Goal: Task Accomplishment & Management: Manage account settings

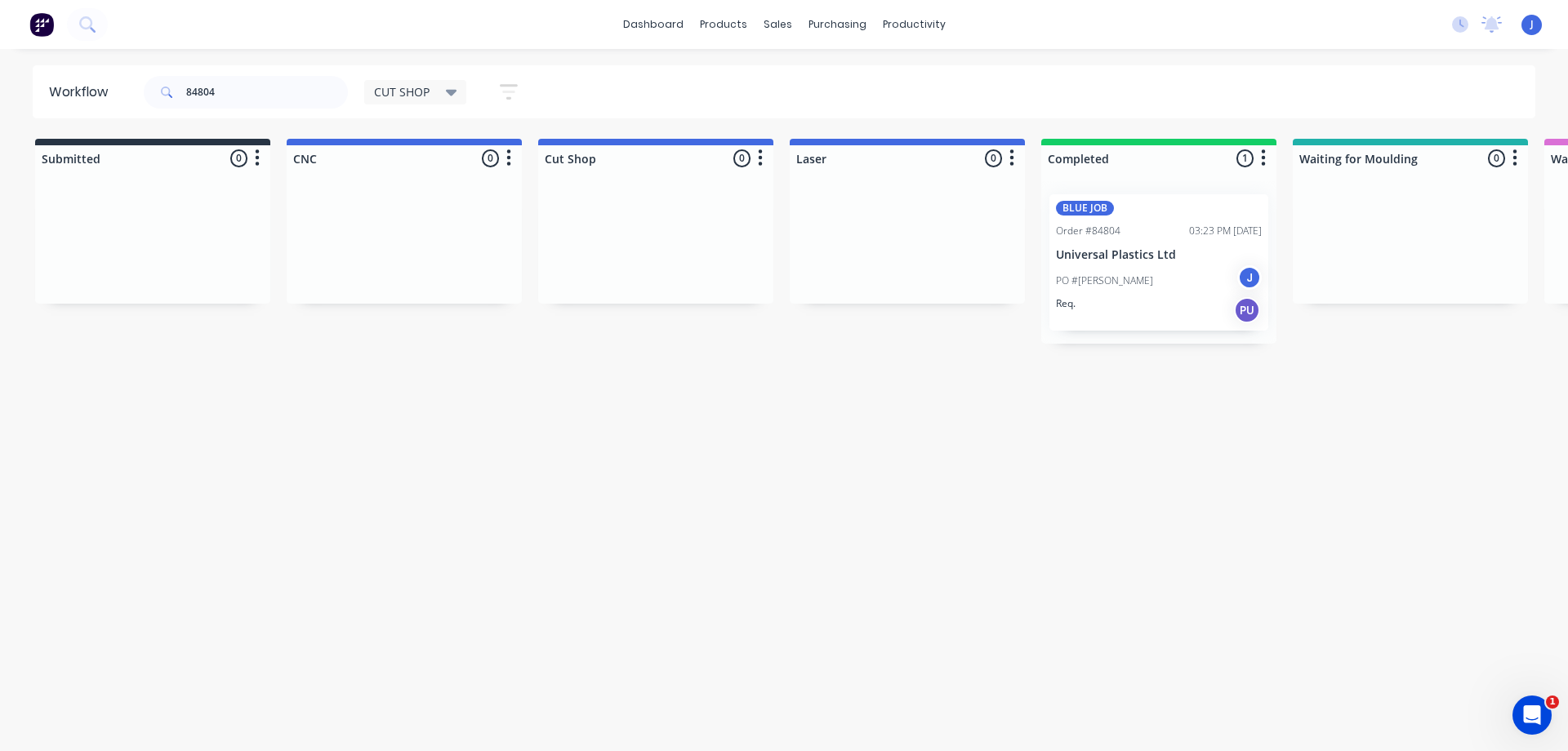
drag, startPoint x: 306, startPoint y: 92, endPoint x: 100, endPoint y: 96, distance: 206.0
click at [101, 94] on header "Workflow 84804 CUT SHOP Save new view None edit CUT SHOP (Default) edit DISPATC…" at bounding box center [784, 92] width 1504 height 53
type input "84222"
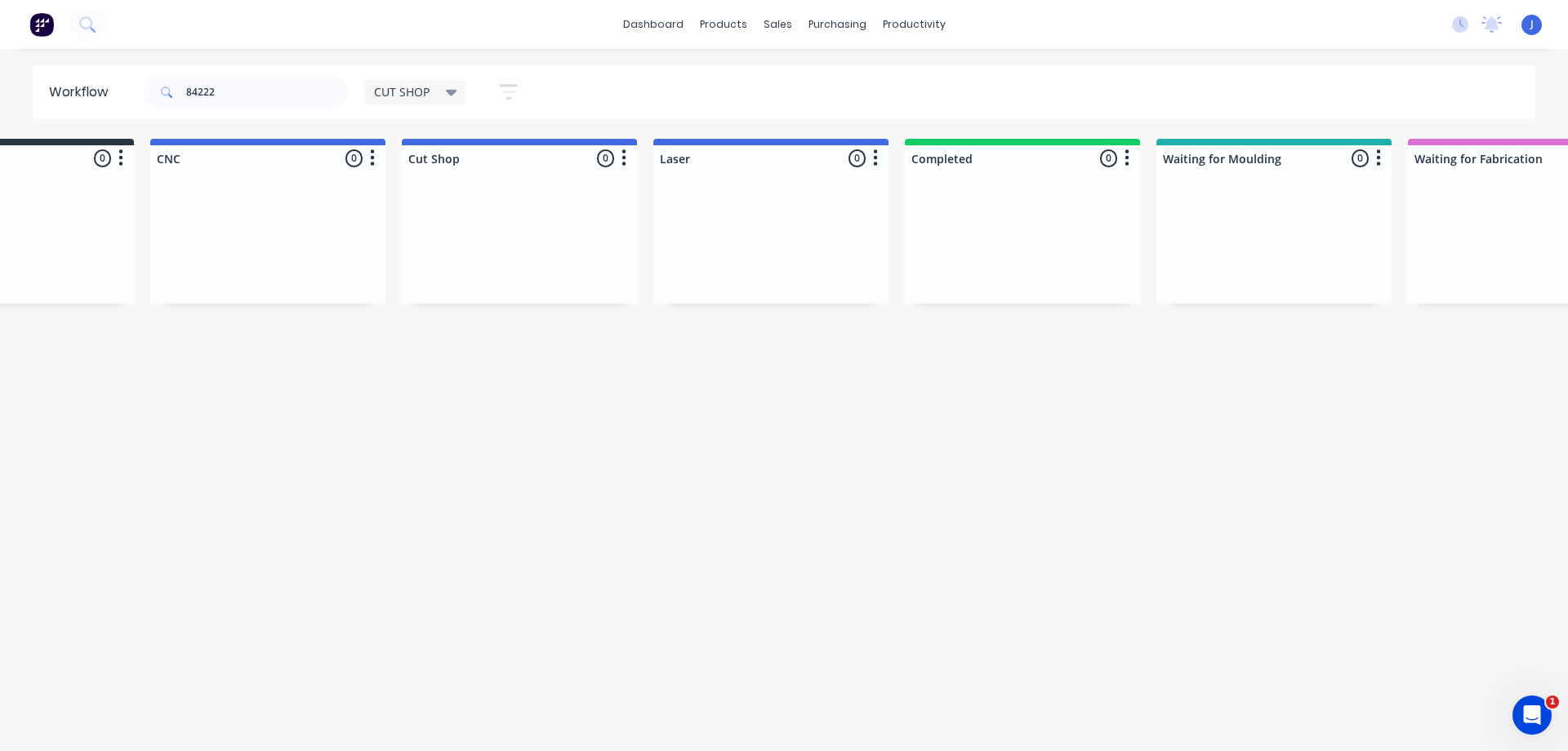
scroll to position [0, 6]
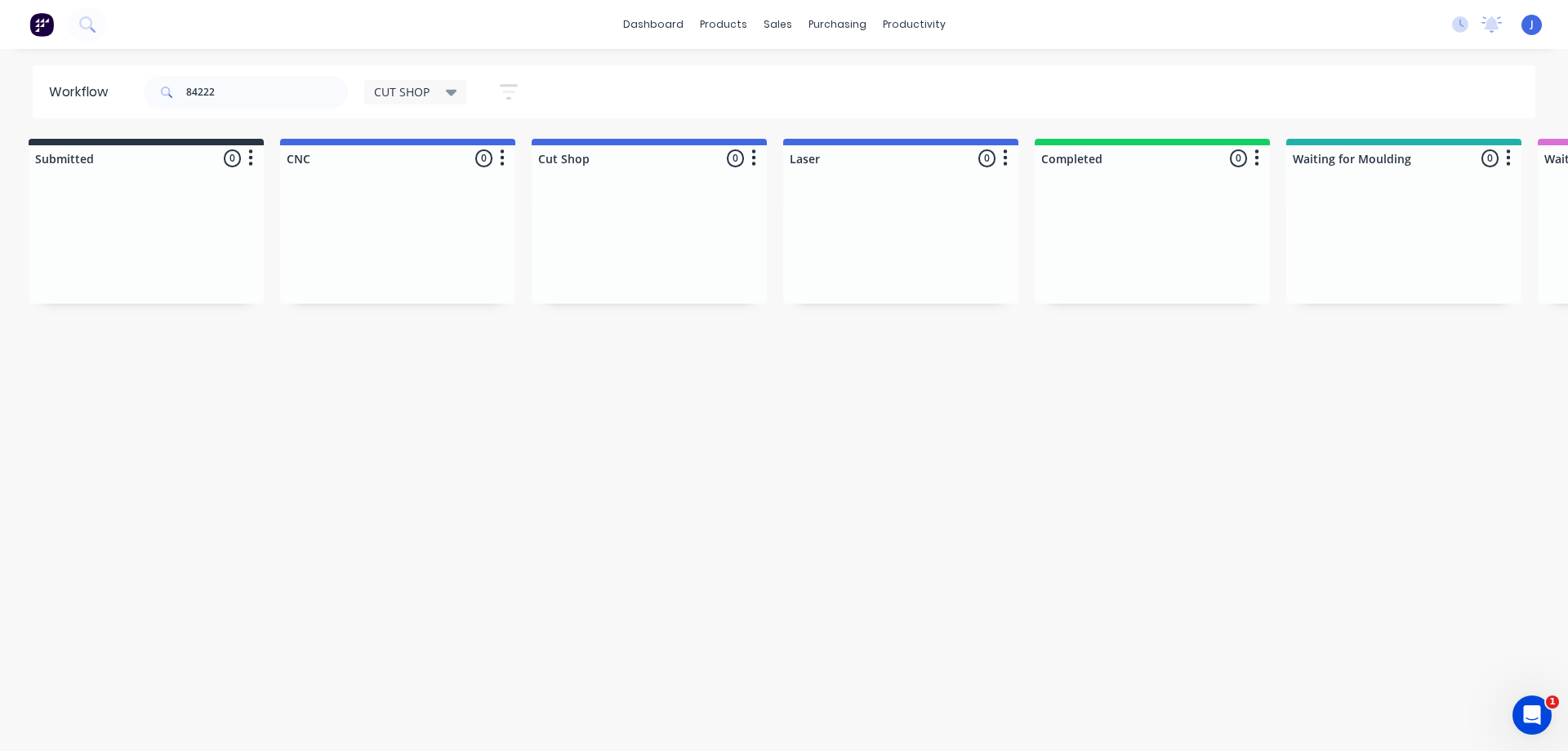
click at [400, 98] on span "CUT SHOP" at bounding box center [401, 92] width 55 height 17
click at [423, 206] on button "None" at bounding box center [464, 213] width 174 height 18
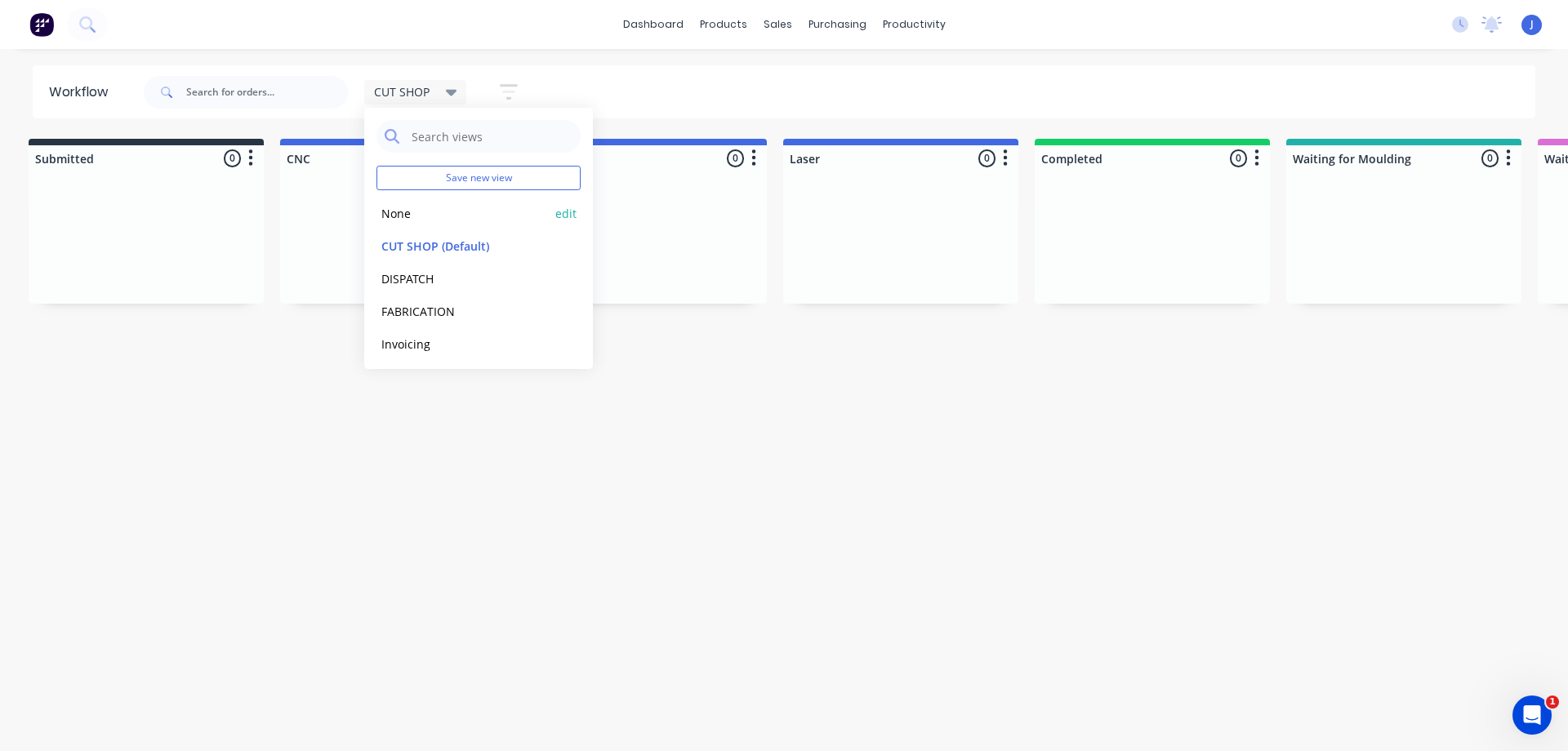
scroll to position [0, 0]
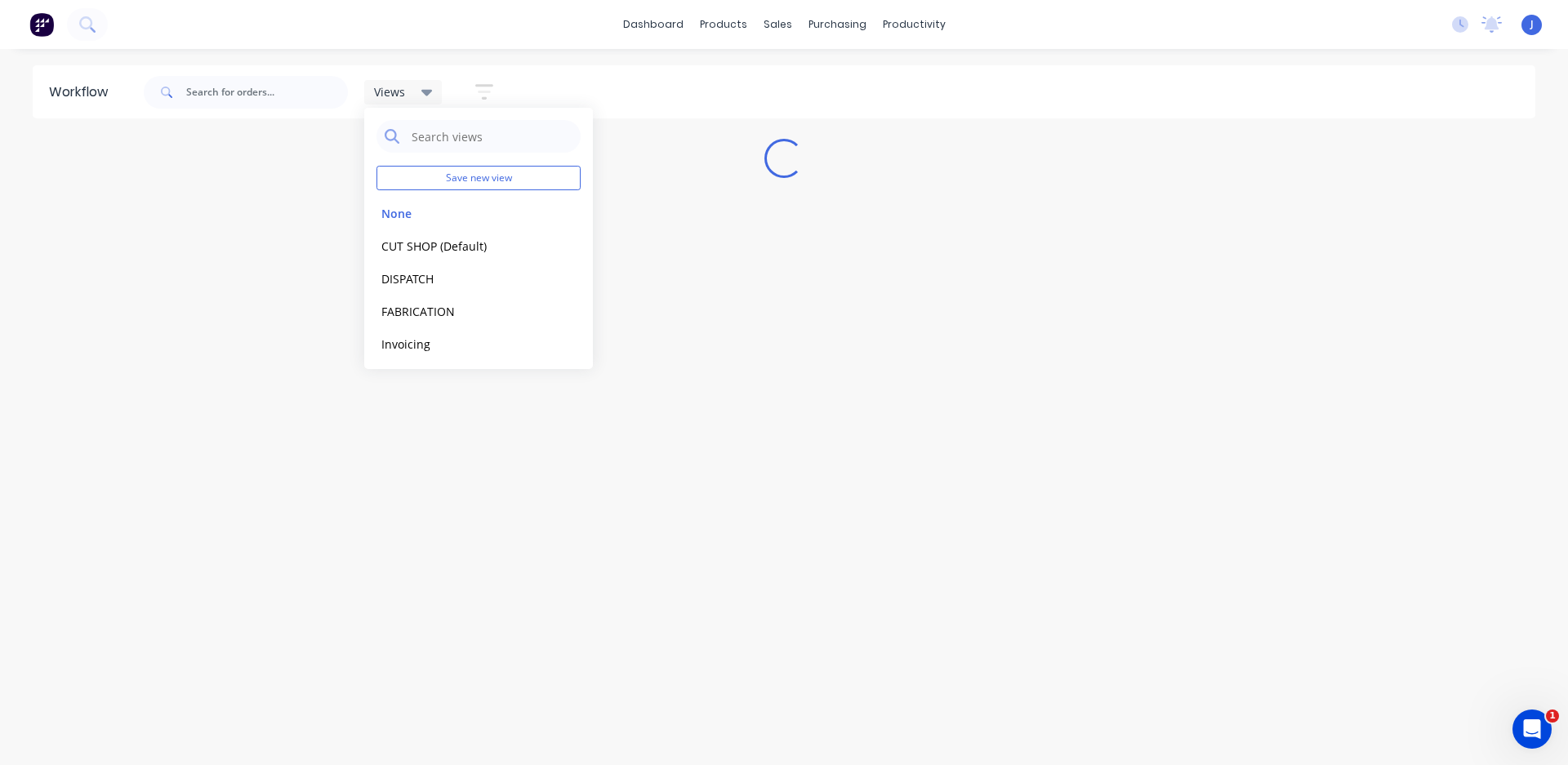
click at [417, 96] on div "Views" at bounding box center [403, 92] width 59 height 15
click at [273, 96] on input "text" at bounding box center [267, 92] width 162 height 33
type input "84222"
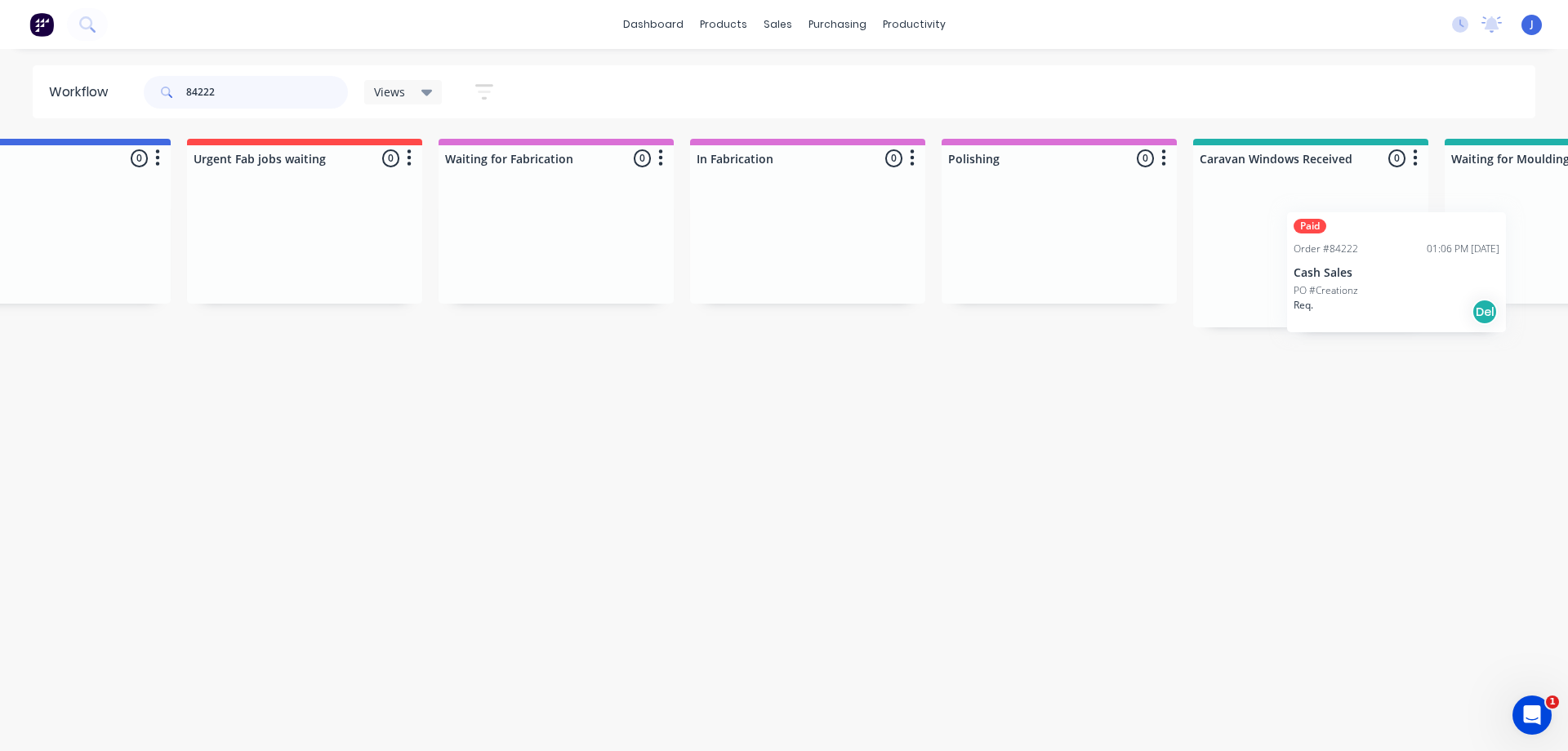
scroll to position [0, 1376]
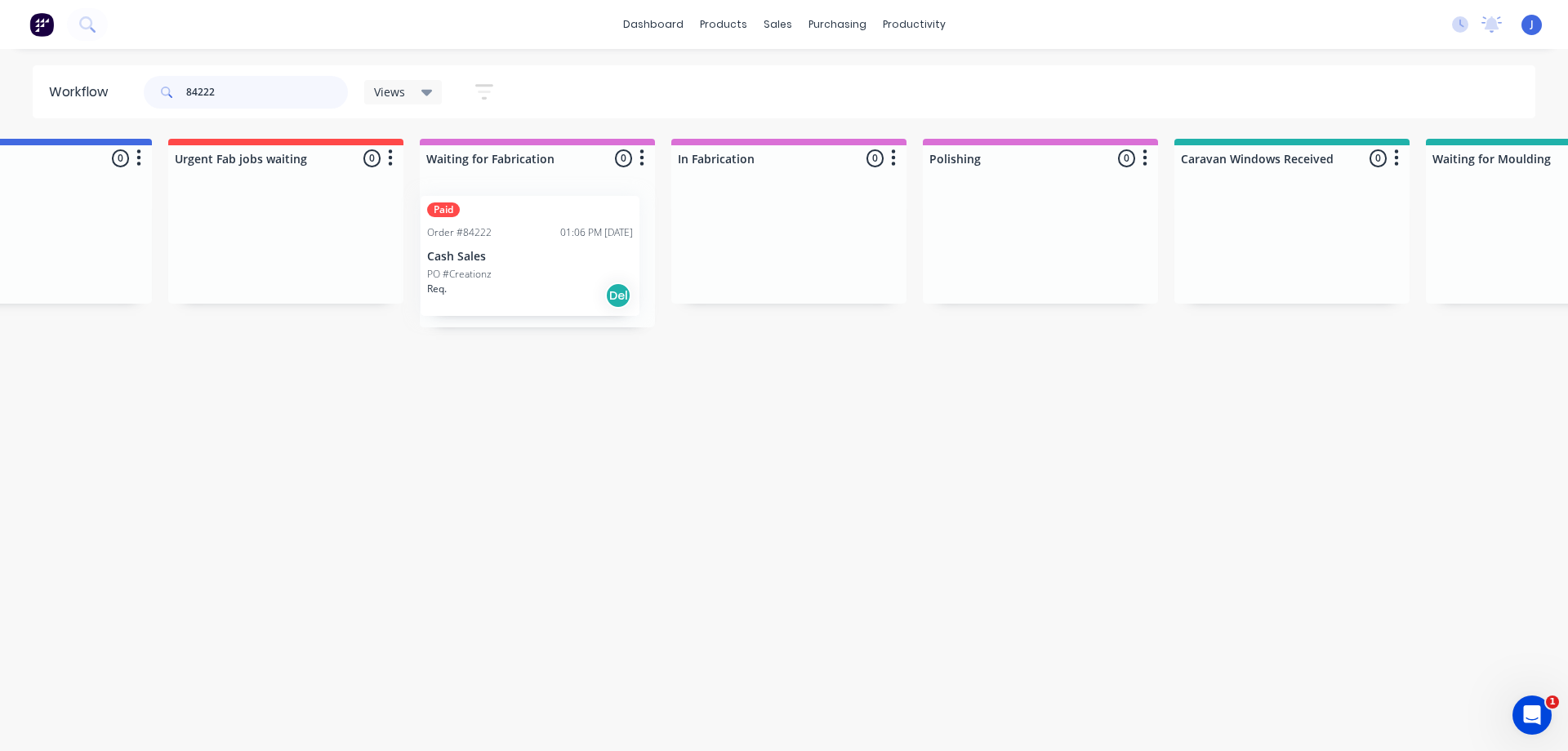
drag, startPoint x: 162, startPoint y: 278, endPoint x: 544, endPoint y: 280, distance: 382.0
click at [521, 254] on p "Cash Sales" at bounding box center [537, 255] width 206 height 14
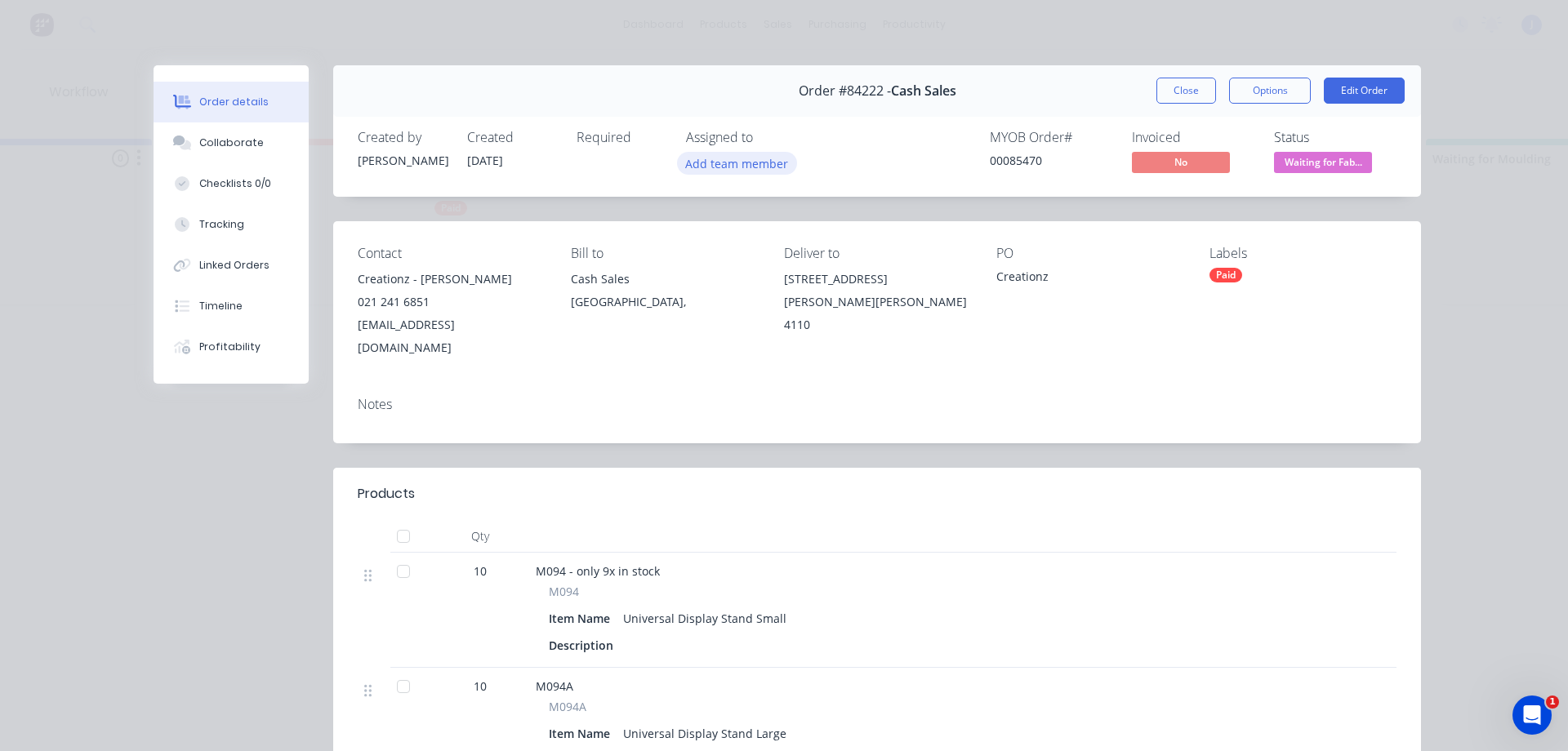
click at [753, 168] on button "Add team member" at bounding box center [737, 163] width 120 height 22
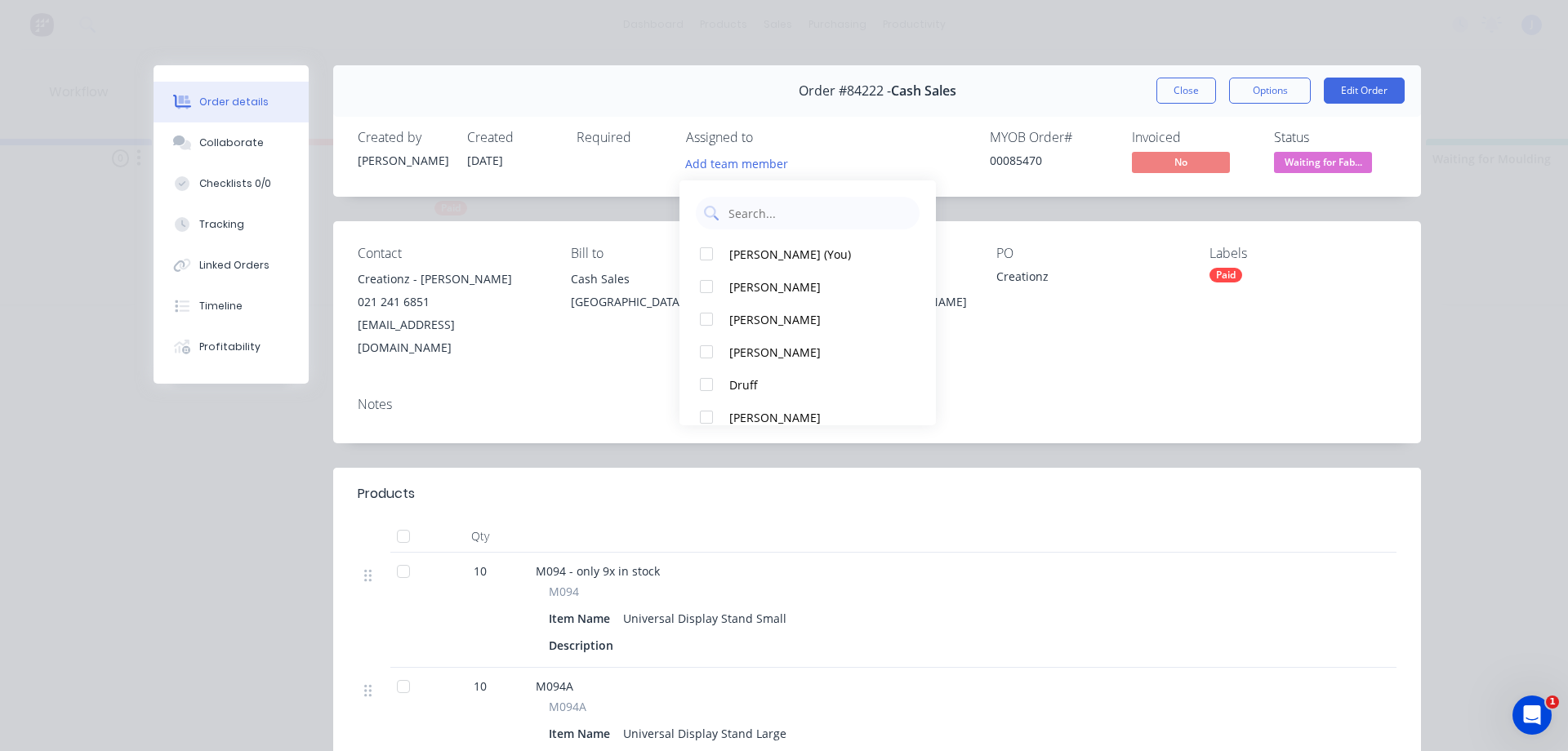
drag, startPoint x: 747, startPoint y: 250, endPoint x: 773, endPoint y: 233, distance: 31.1
click at [747, 250] on div "[PERSON_NAME] (You)" at bounding box center [815, 254] width 173 height 17
drag, startPoint x: 1167, startPoint y: 99, endPoint x: 1130, endPoint y: 96, distance: 37.1
click at [1167, 98] on button "Close" at bounding box center [1186, 91] width 60 height 26
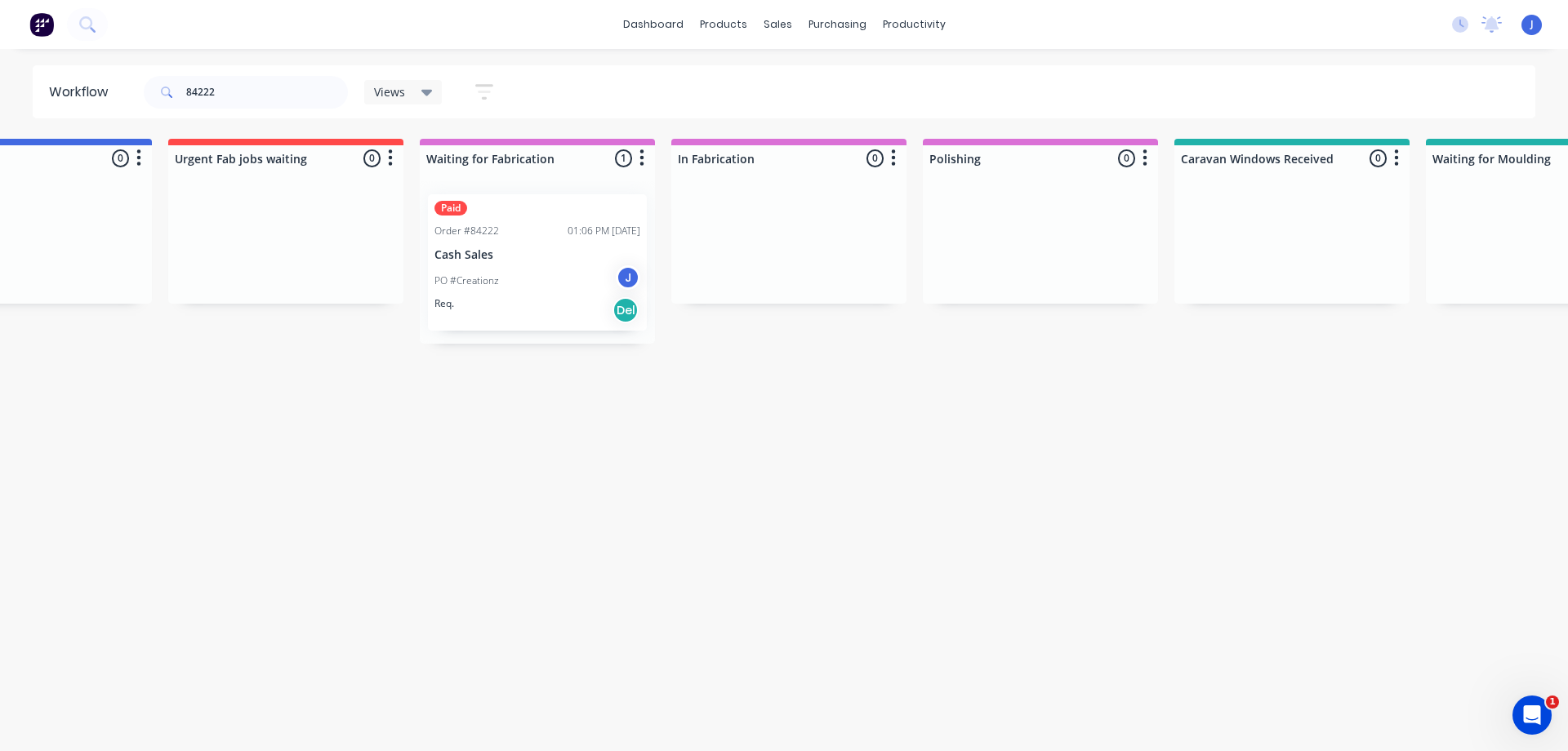
click at [420, 101] on div "Views" at bounding box center [403, 92] width 78 height 25
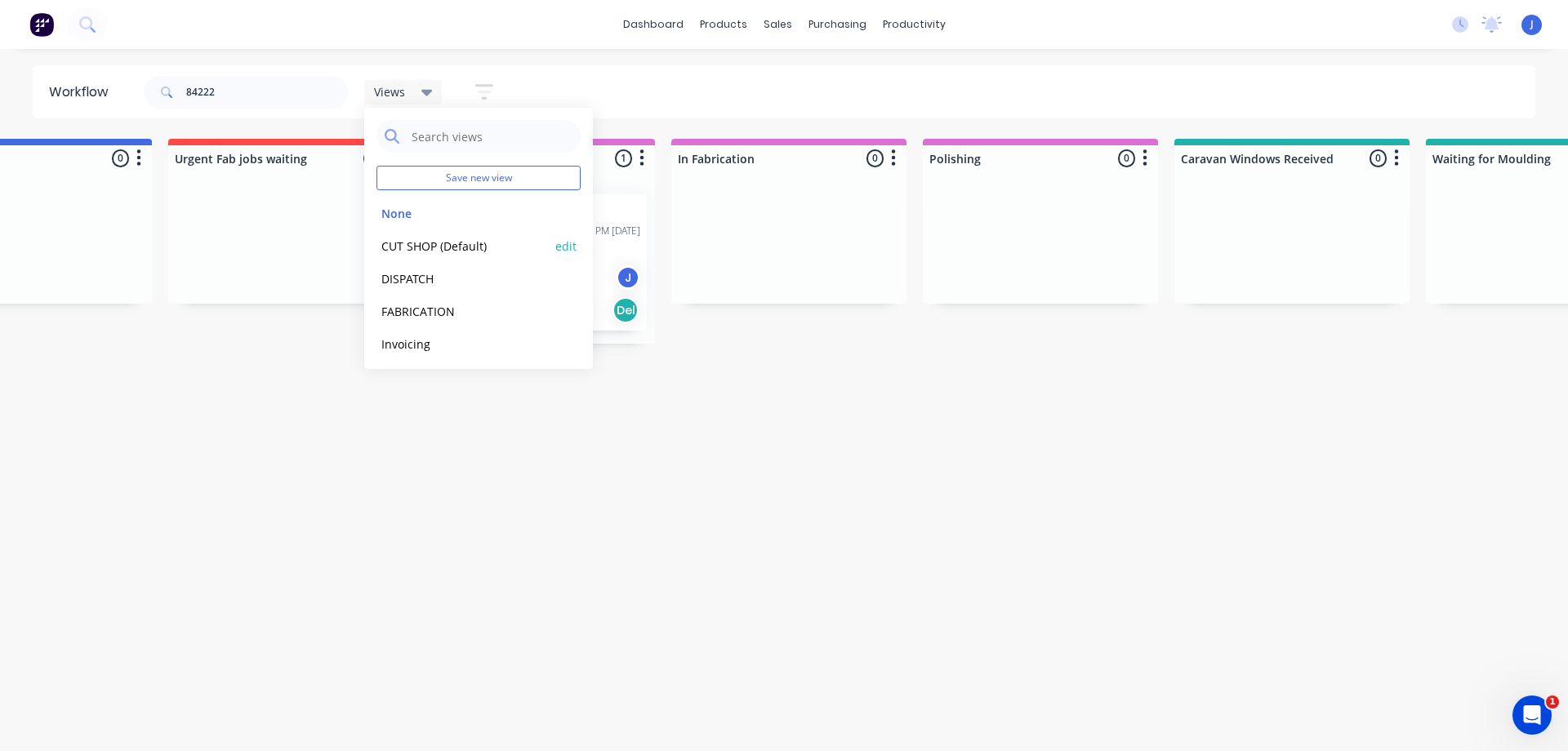
click at [432, 239] on div "CUT SHOP (Default) edit" at bounding box center [479, 246] width 204 height 33
click at [426, 244] on button "CUT SHOP (Default)" at bounding box center [464, 246] width 174 height 18
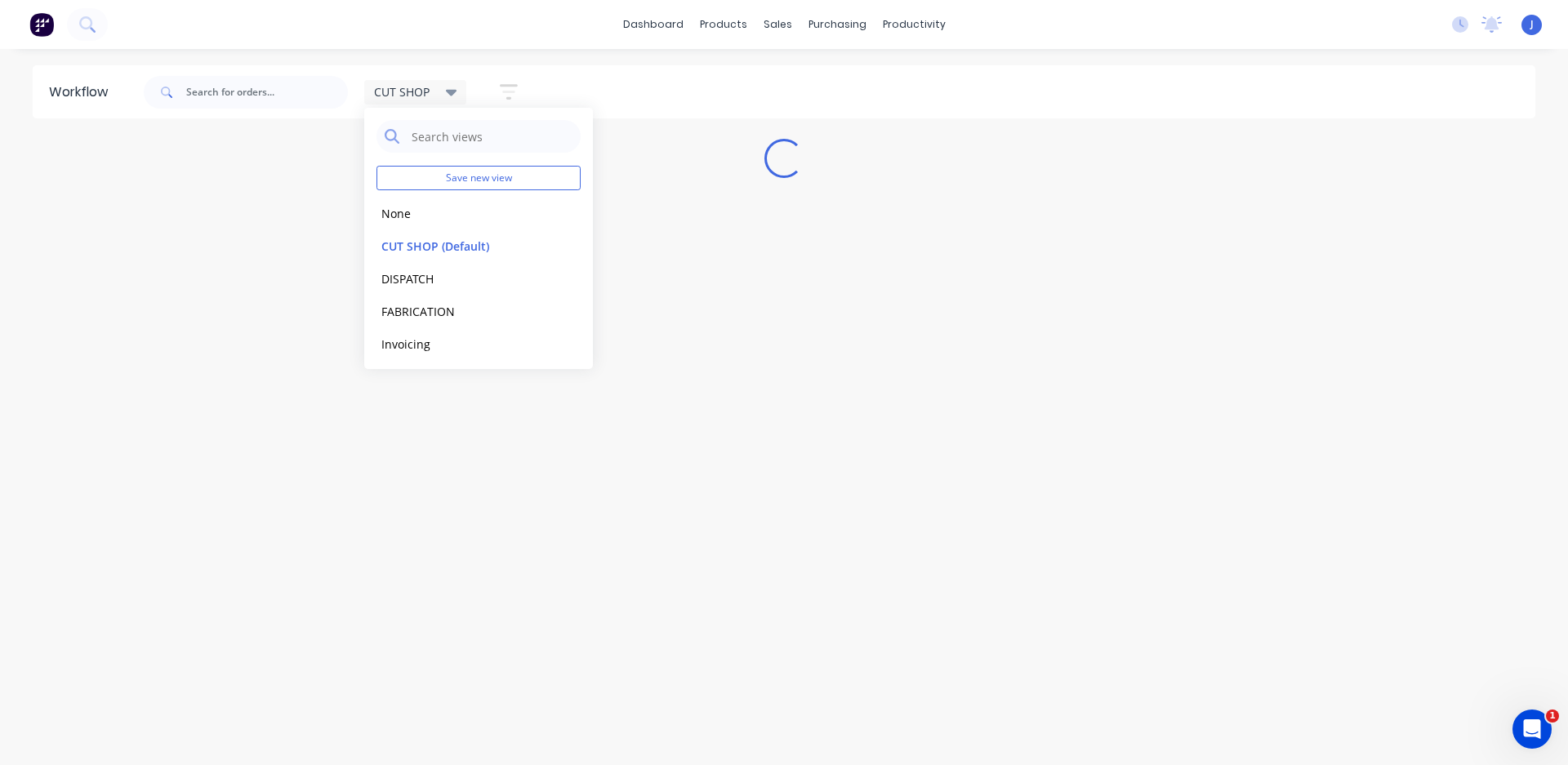
drag, startPoint x: 391, startPoint y: 96, endPoint x: 367, endPoint y: 94, distance: 24.1
click at [391, 96] on span "CUT SHOP" at bounding box center [401, 92] width 55 height 17
click at [321, 95] on input "text" at bounding box center [267, 92] width 162 height 33
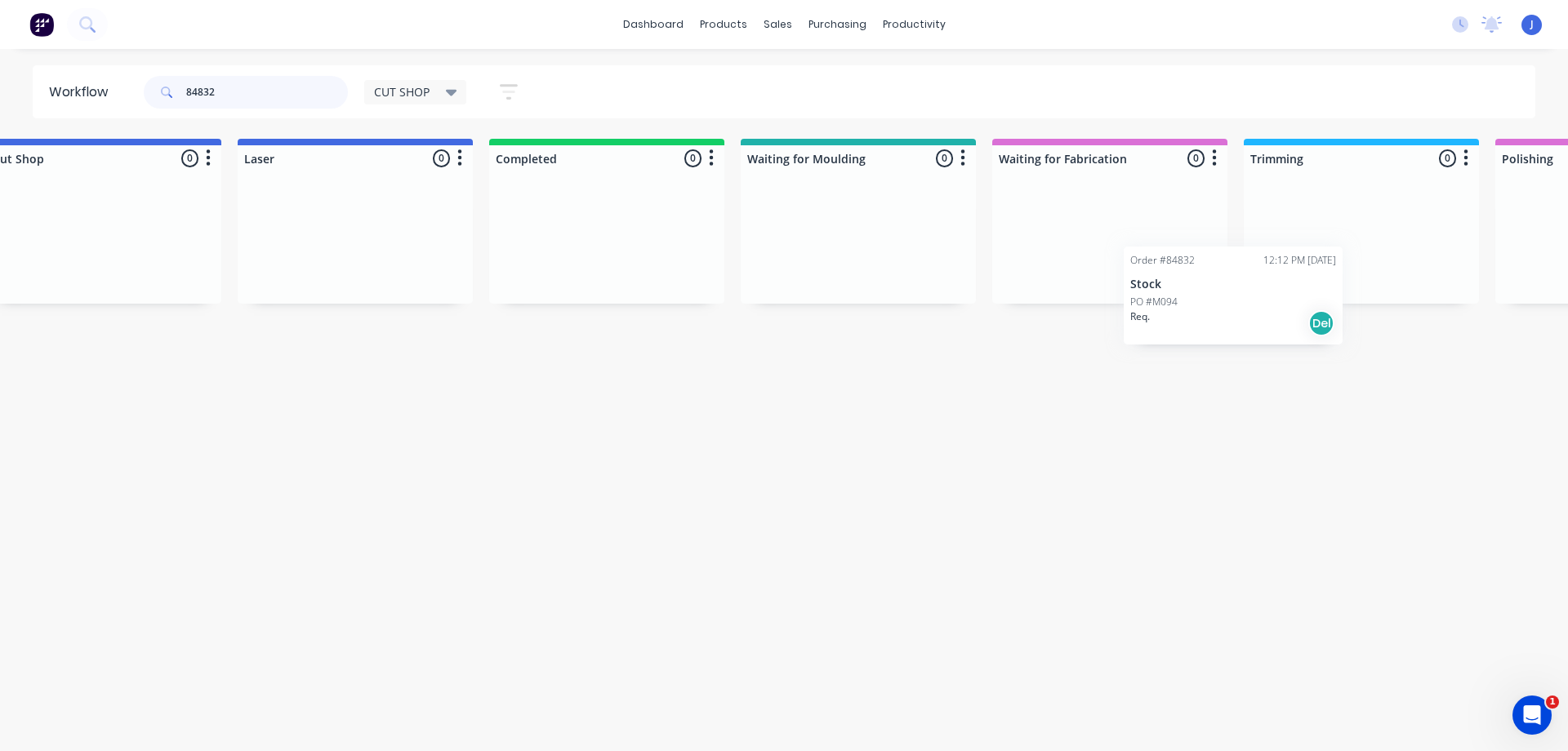
scroll to position [0, 556]
drag, startPoint x: 152, startPoint y: 264, endPoint x: 1132, endPoint y: 275, distance: 980.1
click at [1106, 257] on div "Req. Del" at bounding box center [1106, 271] width 206 height 28
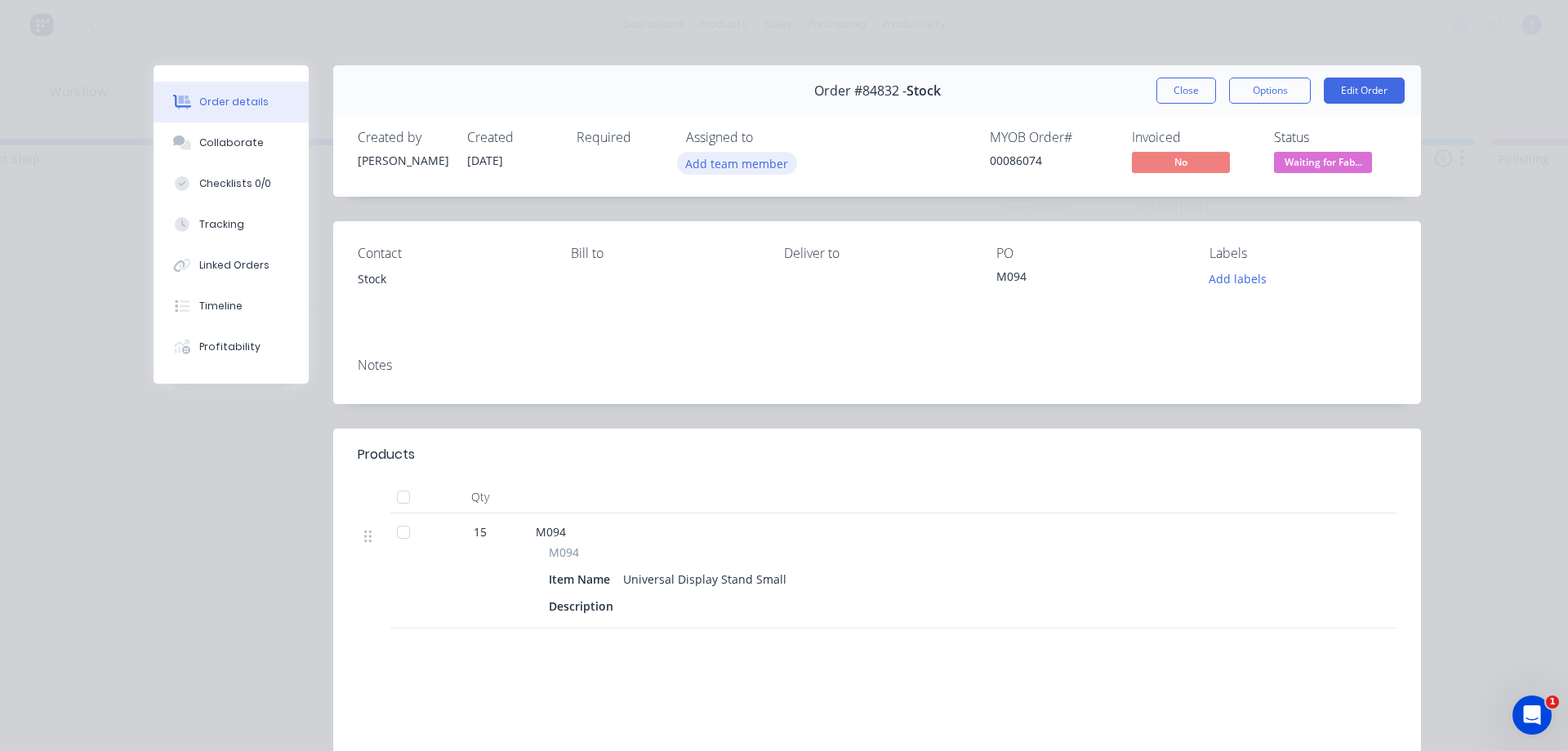
click at [757, 165] on button "Add team member" at bounding box center [737, 163] width 120 height 22
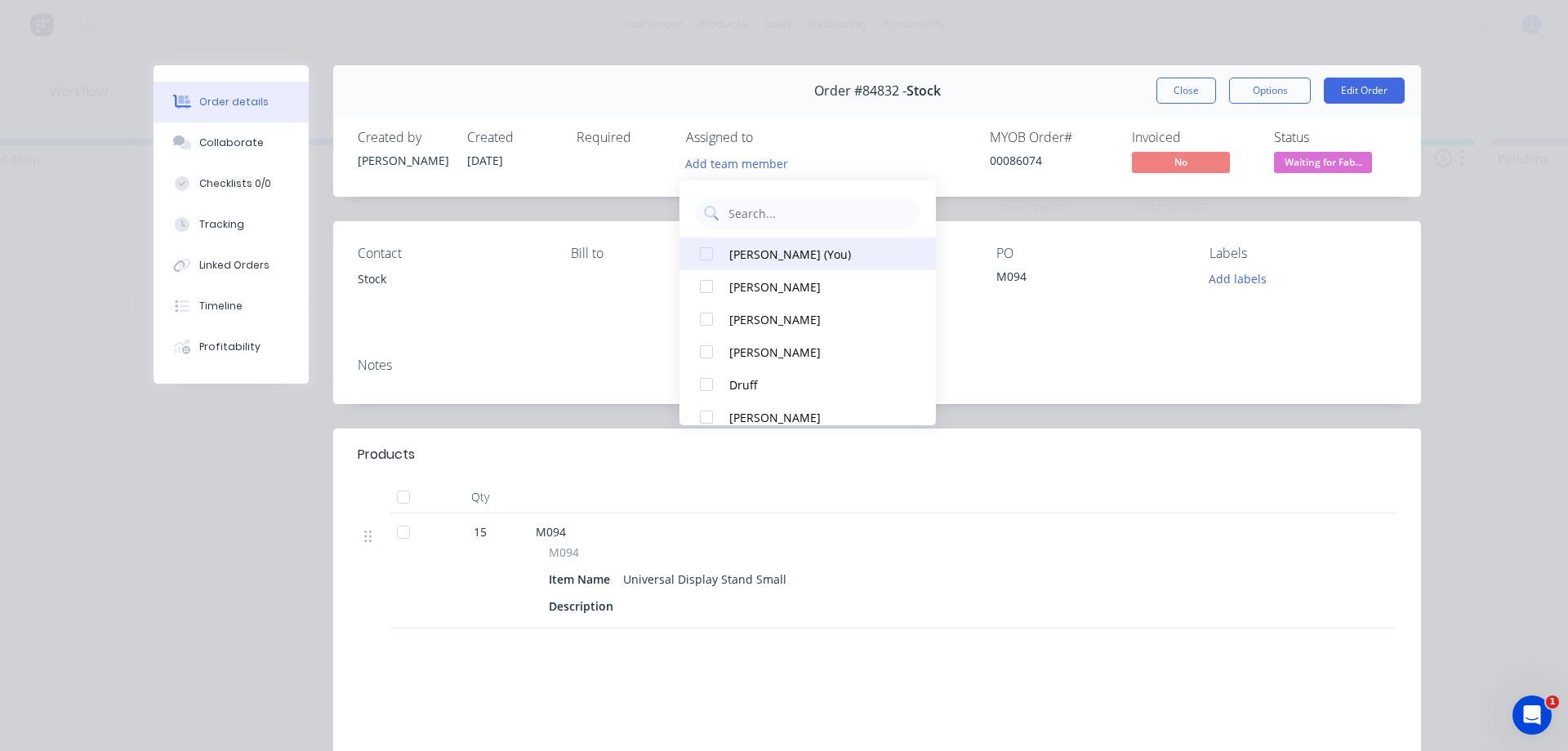
click at [751, 250] on div "[PERSON_NAME] (You)" at bounding box center [815, 254] width 173 height 17
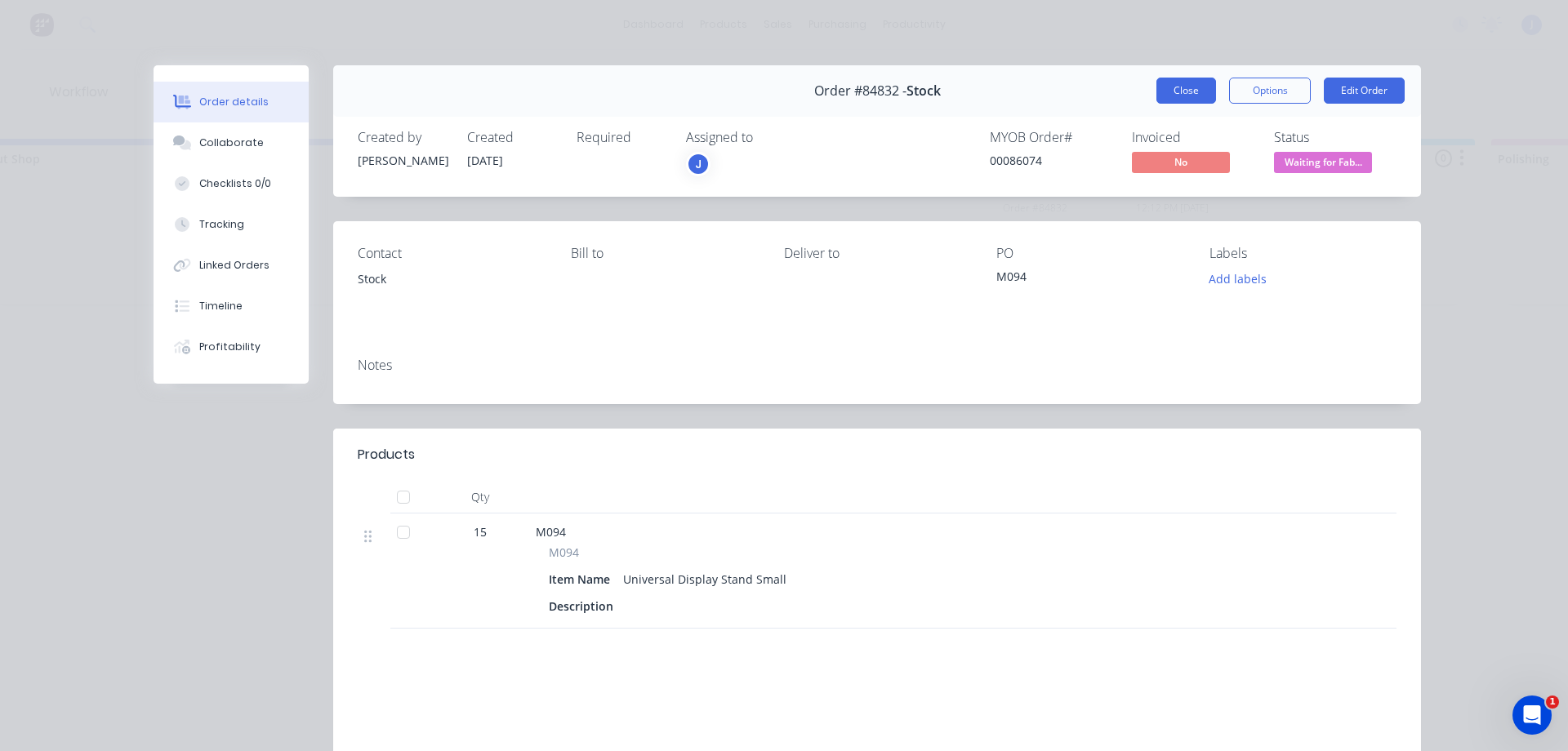
click at [1167, 92] on button "Close" at bounding box center [1186, 91] width 60 height 26
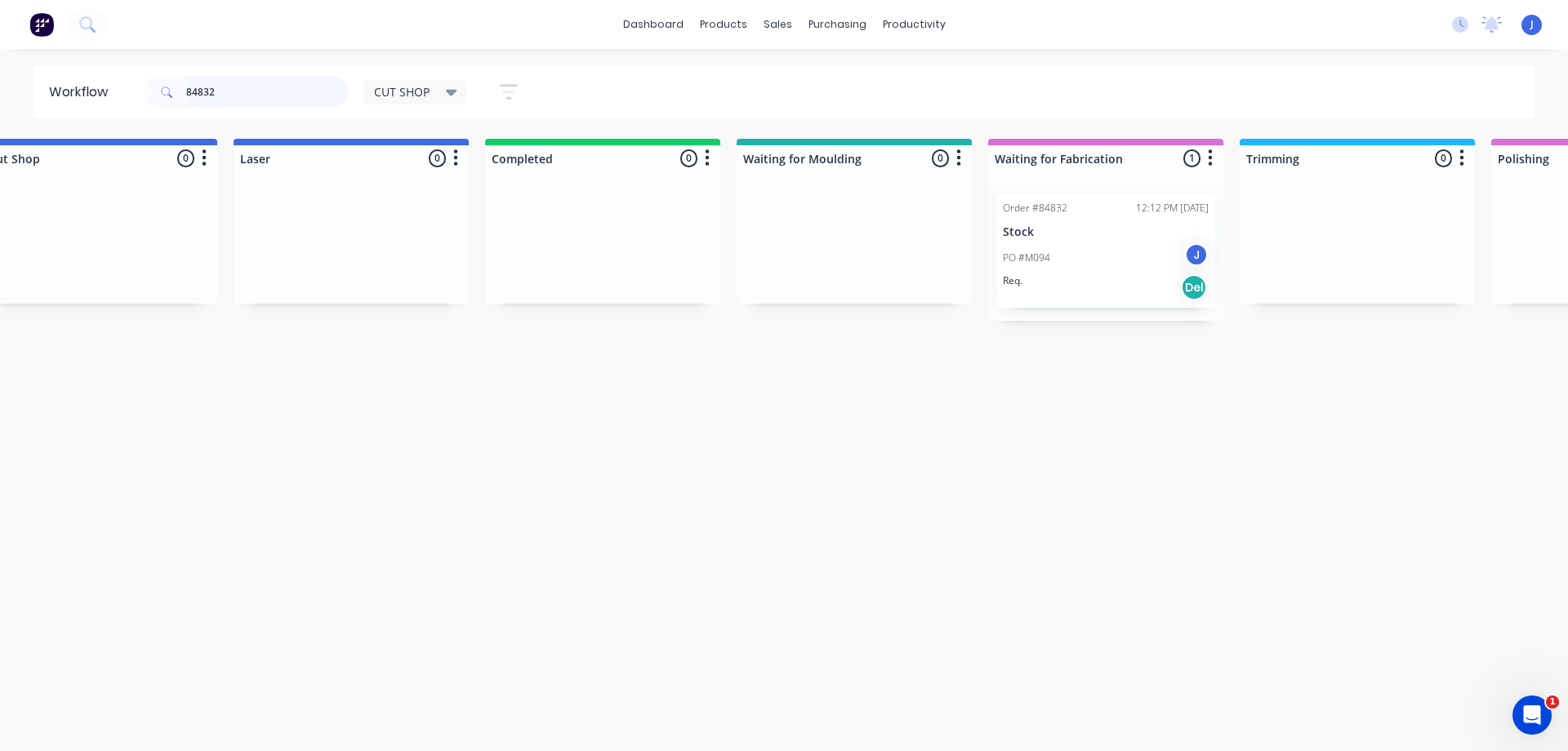
drag, startPoint x: 287, startPoint y: 92, endPoint x: 96, endPoint y: 97, distance: 191.1
click at [99, 96] on header "Workflow 84832 CUT SHOP Save new view None edit CUT SHOP (Default) edit DISPATC…" at bounding box center [784, 92] width 1504 height 53
type input "84222"
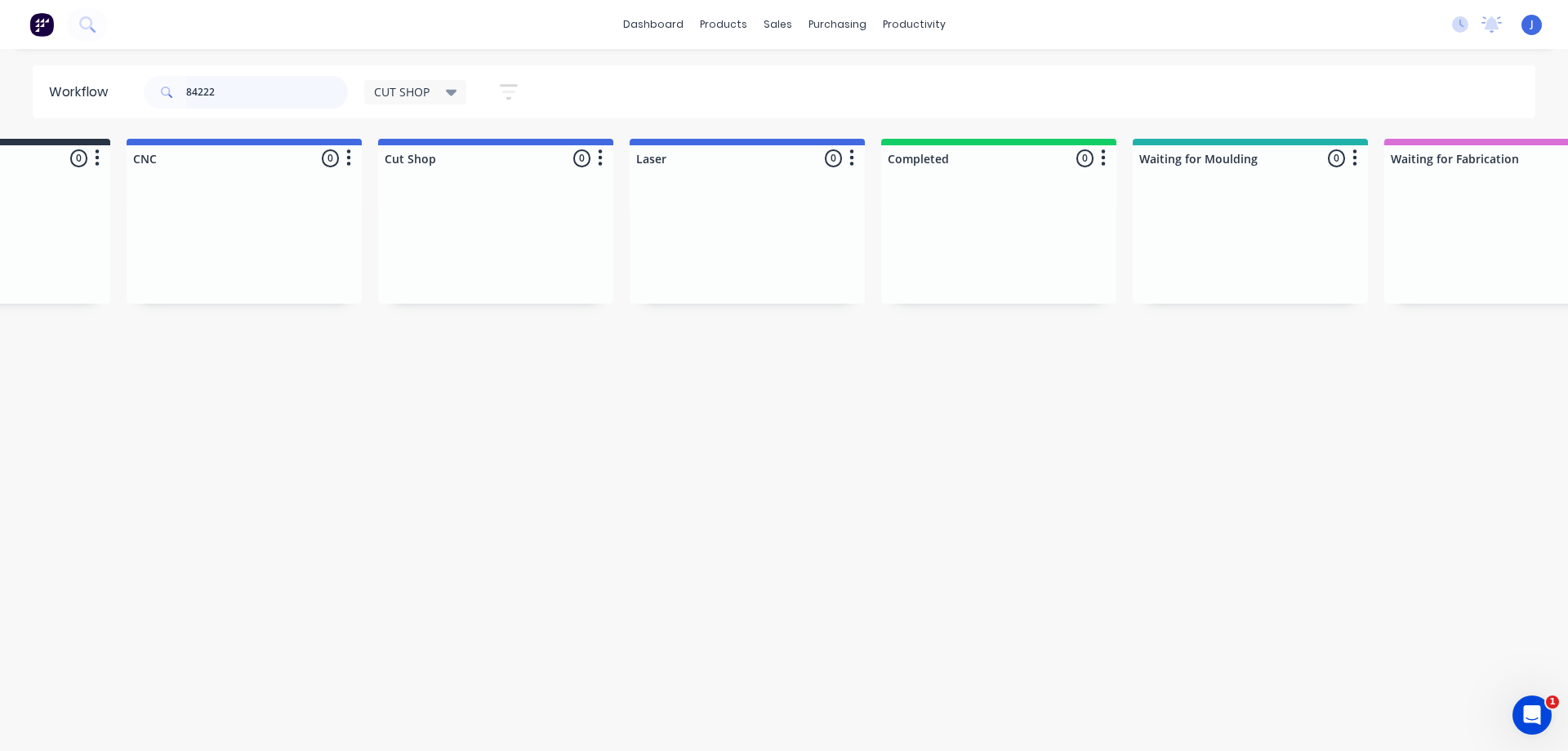
scroll to position [0, 326]
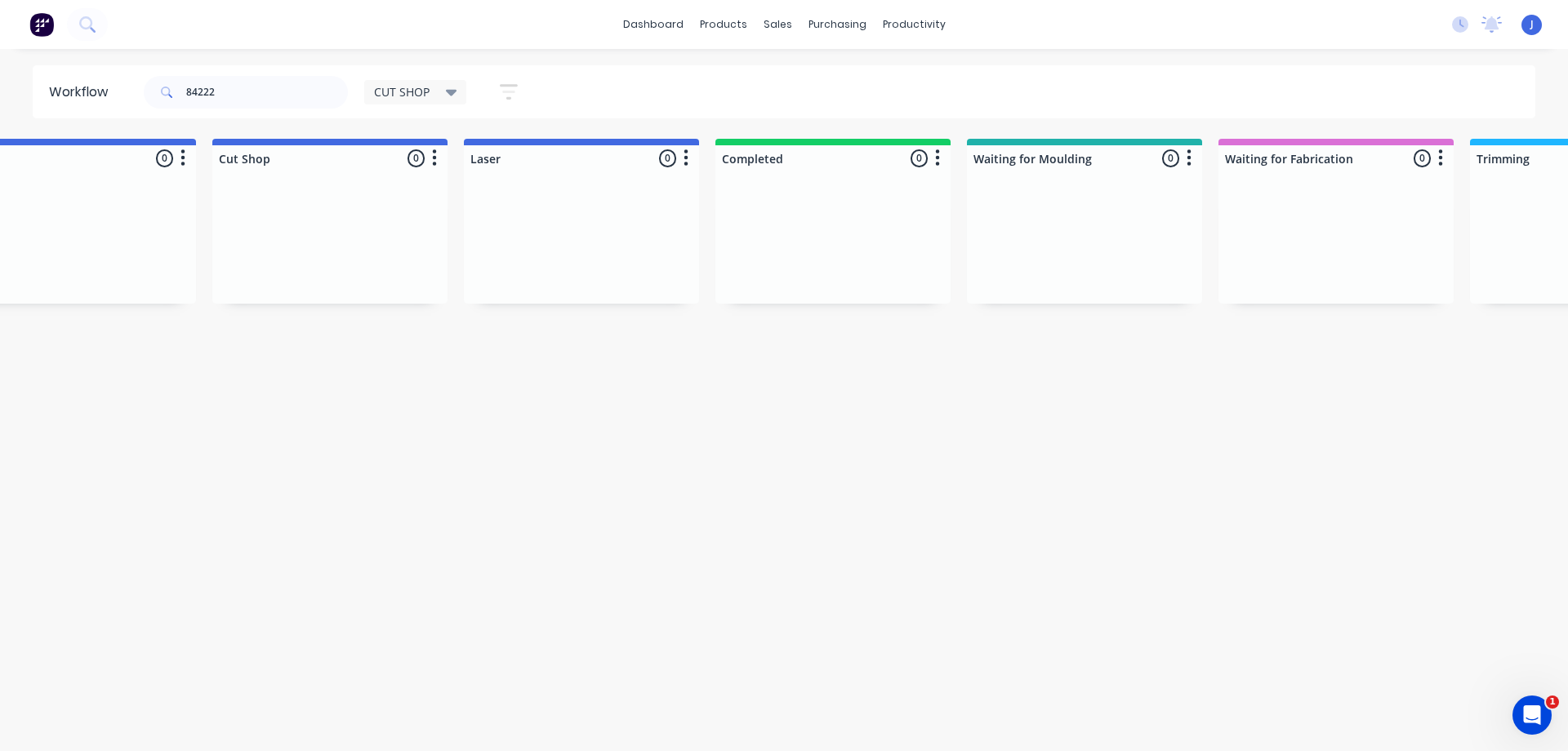
click at [409, 92] on span "CUT SHOP" at bounding box center [401, 92] width 55 height 17
click at [410, 215] on button "None" at bounding box center [464, 213] width 174 height 18
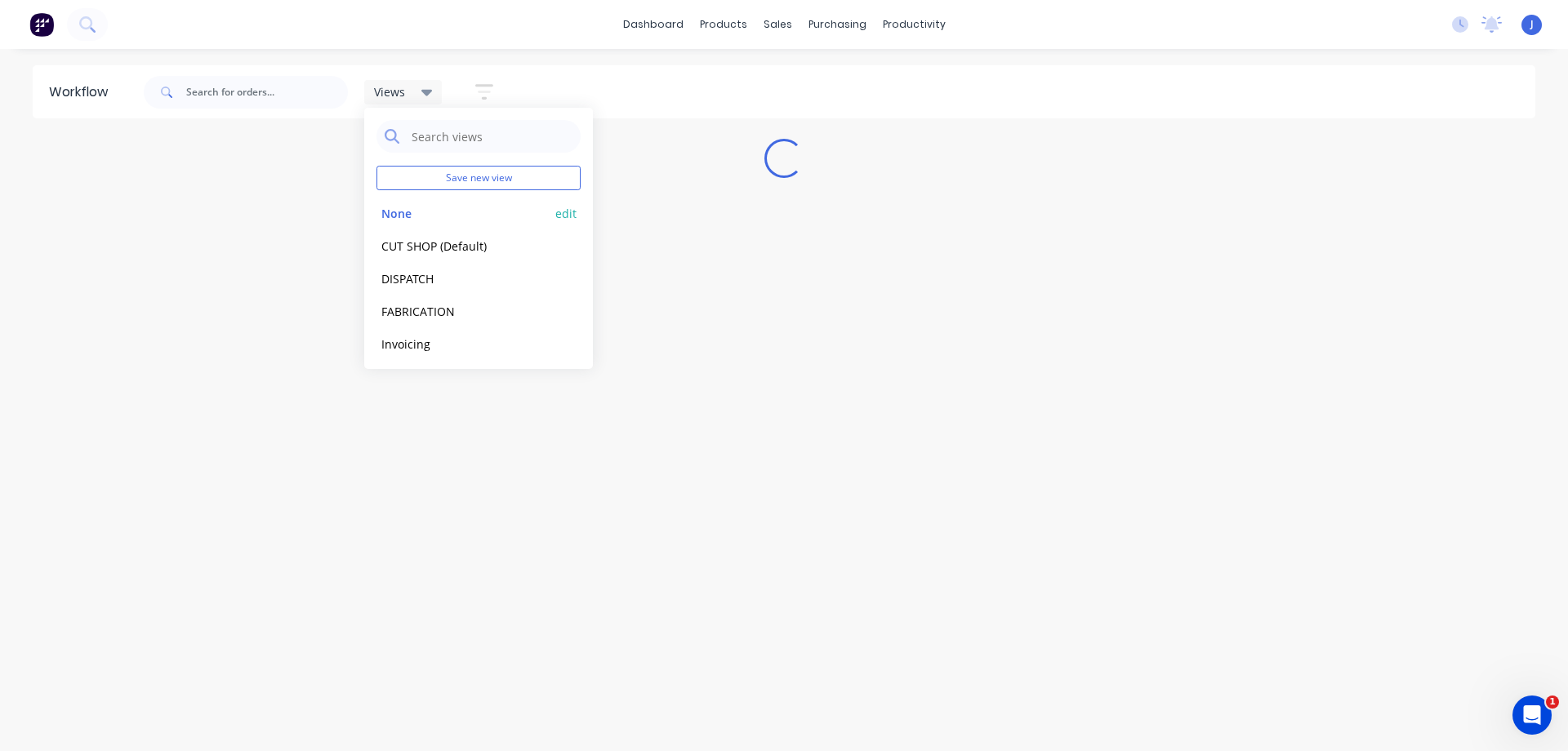
scroll to position [0, 0]
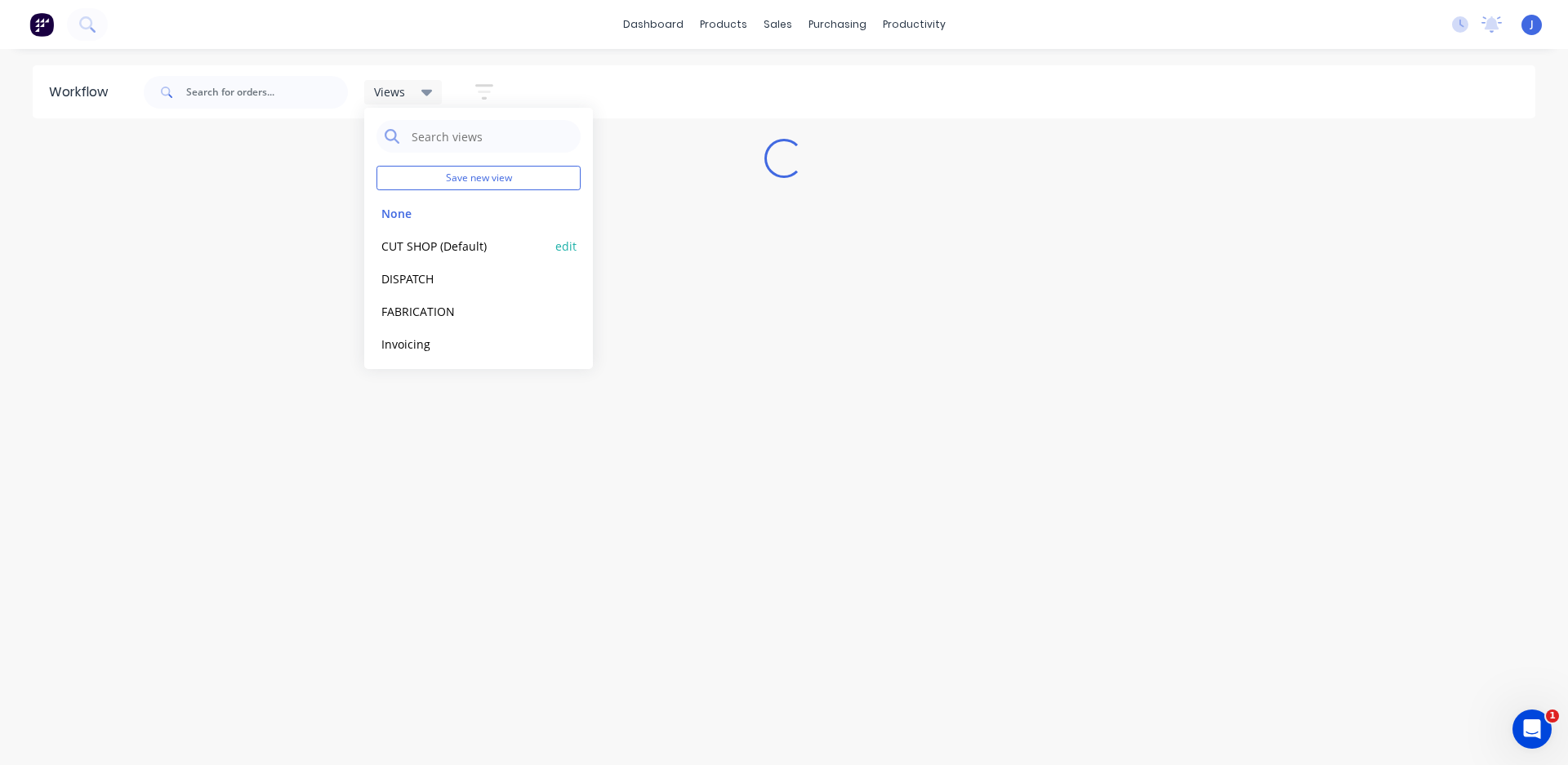
click at [421, 242] on button "CUT SHOP (Default)" at bounding box center [464, 246] width 174 height 18
click at [296, 92] on input "text" at bounding box center [267, 92] width 162 height 33
type input "84833"
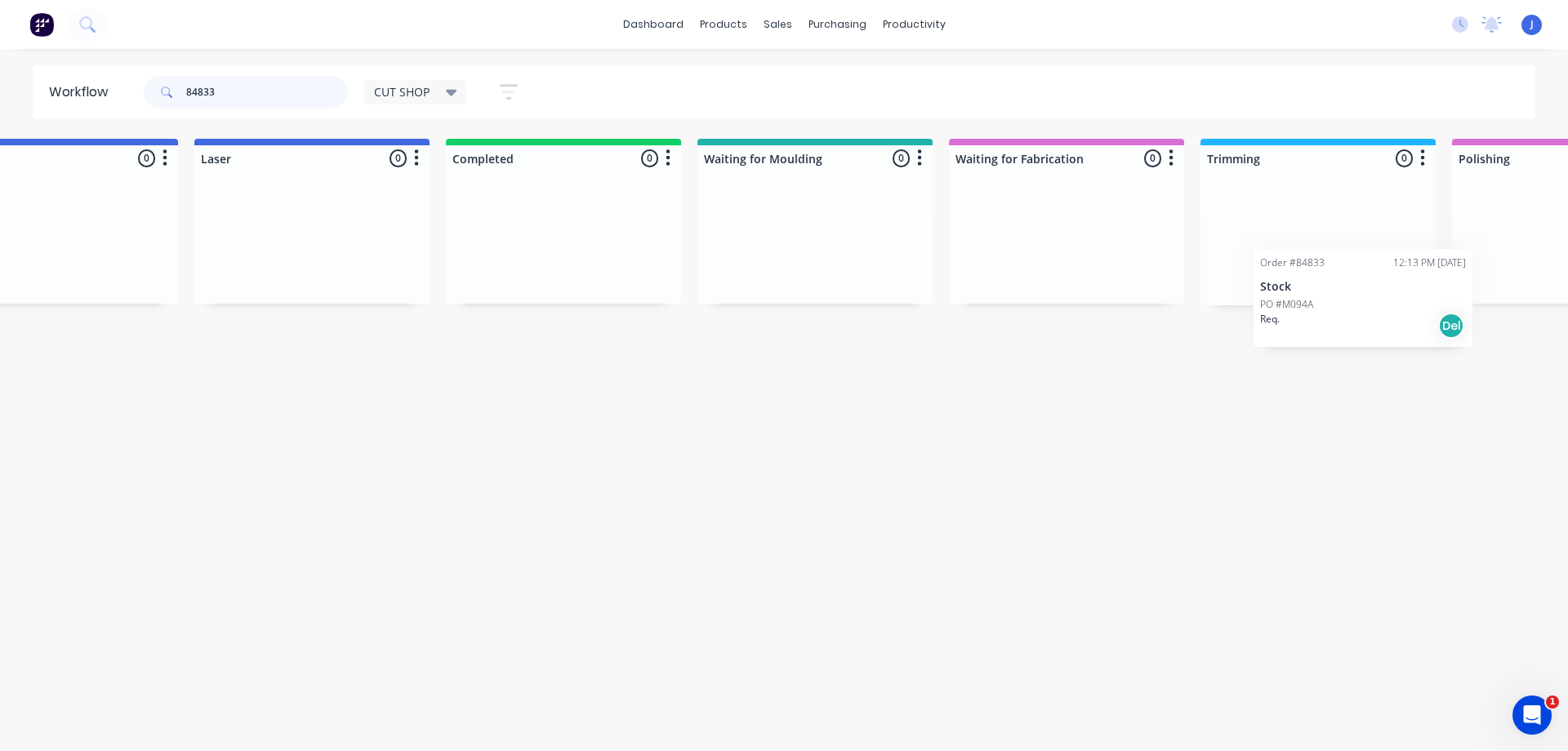
scroll to position [0, 617]
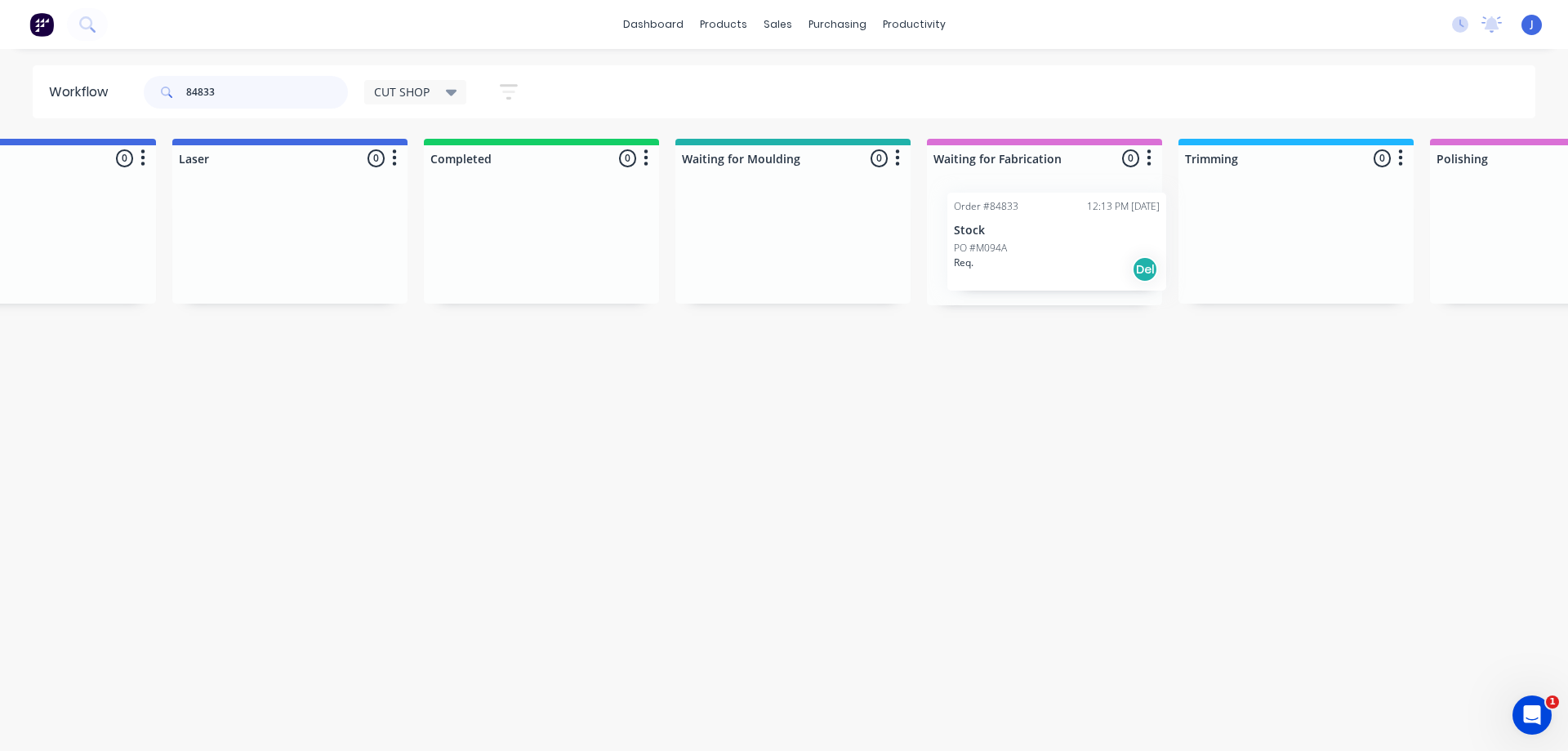
drag, startPoint x: 162, startPoint y: 263, endPoint x: 1077, endPoint y: 258, distance: 915.0
click at [1031, 253] on div "PO #M094A" at bounding box center [1044, 249] width 206 height 15
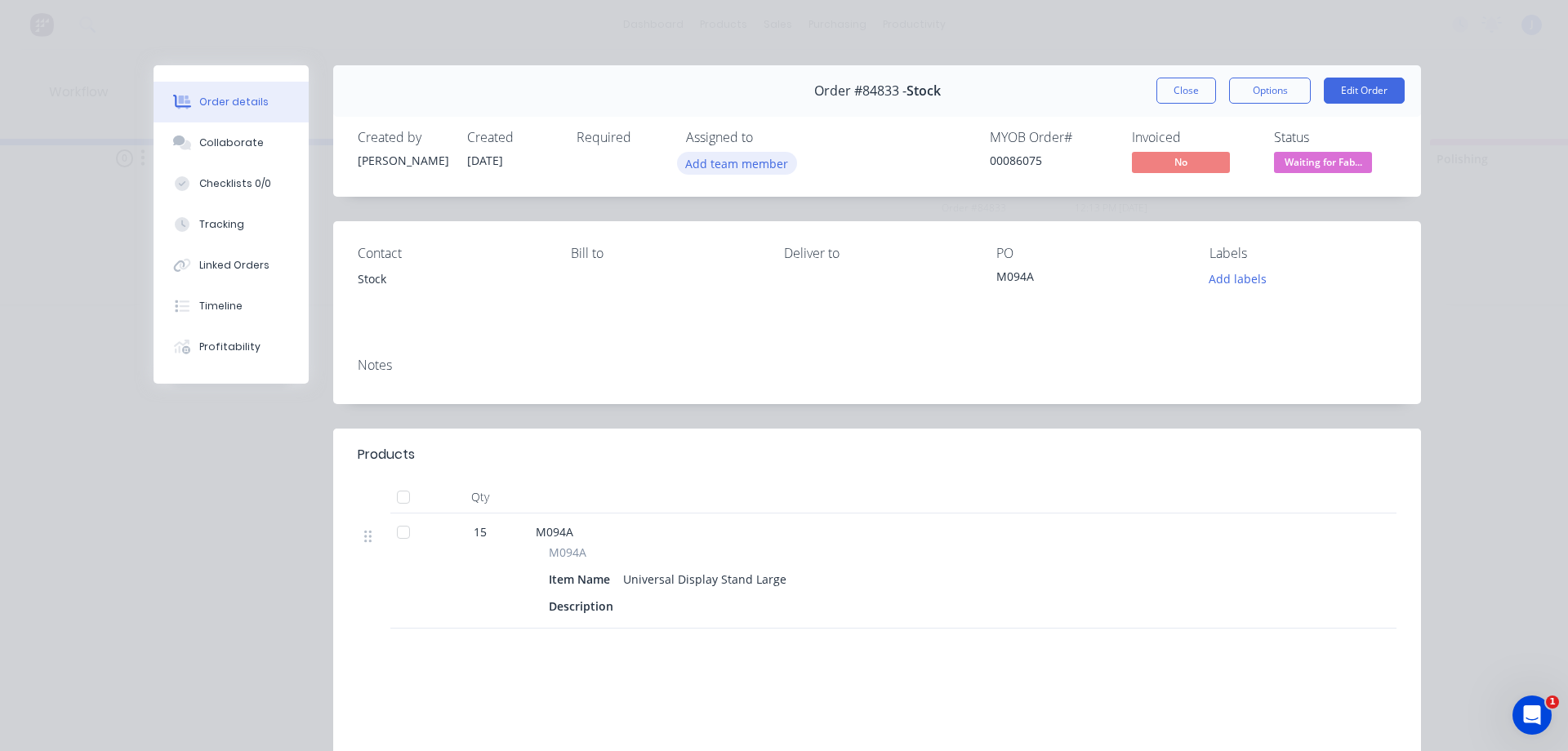
click at [711, 173] on button "Add team member" at bounding box center [737, 163] width 120 height 22
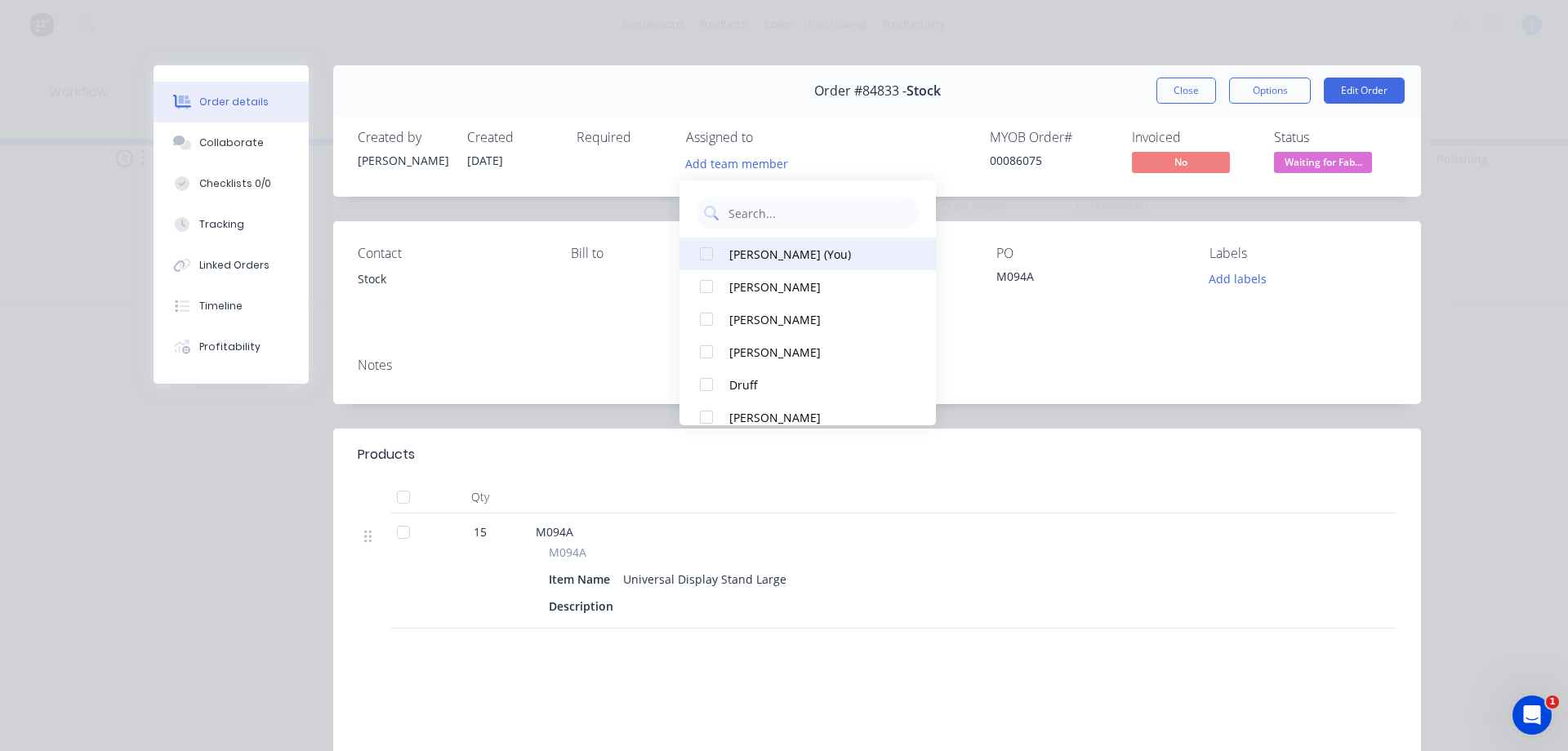
click at [739, 243] on button "[PERSON_NAME] (You)" at bounding box center [807, 254] width 256 height 33
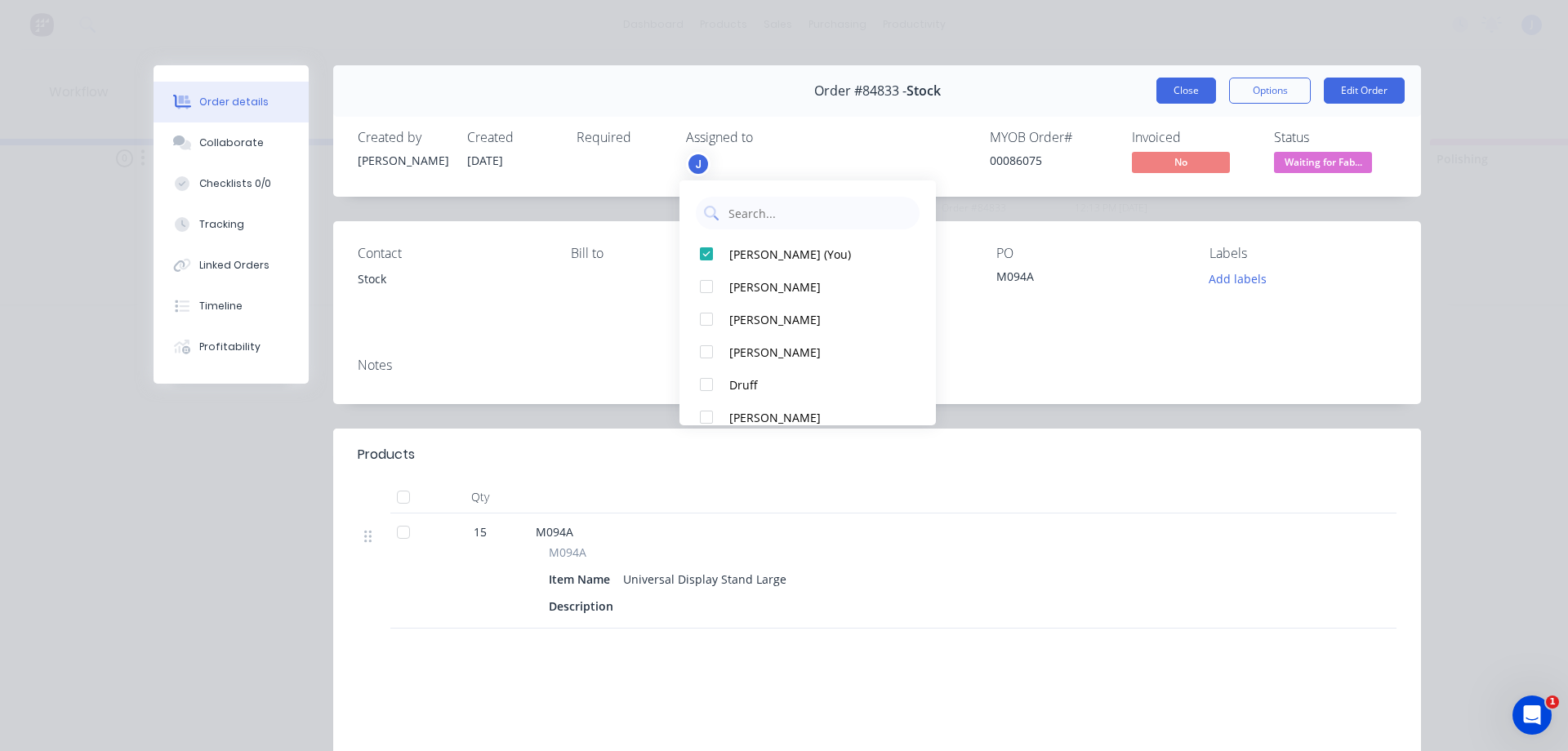
click at [1161, 88] on button "Close" at bounding box center [1186, 91] width 60 height 26
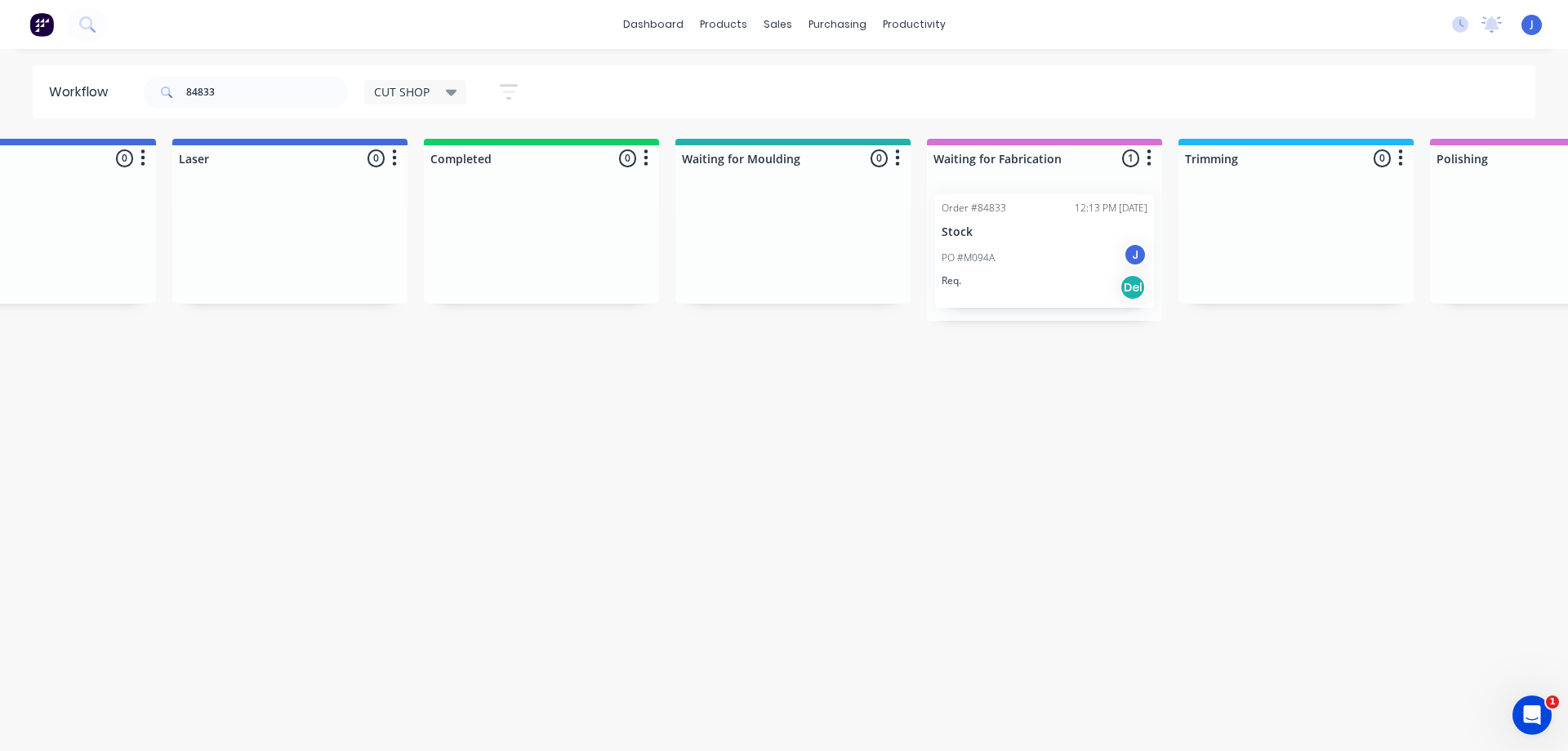
click at [920, 380] on div "Workflow 84833 CUT SHOP Save new view None edit CUT SHOP (Default) edit DISPATC…" at bounding box center [166, 392] width 1568 height 653
